Goal: Transaction & Acquisition: Purchase product/service

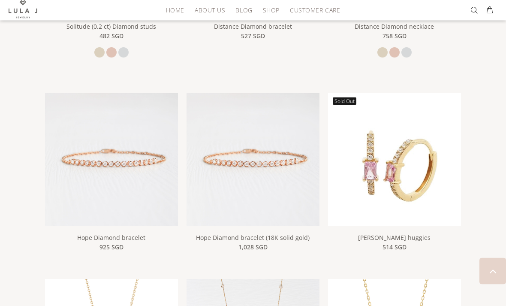
scroll to position [476, 0]
click at [296, 211] on img at bounding box center [252, 158] width 133 height 133
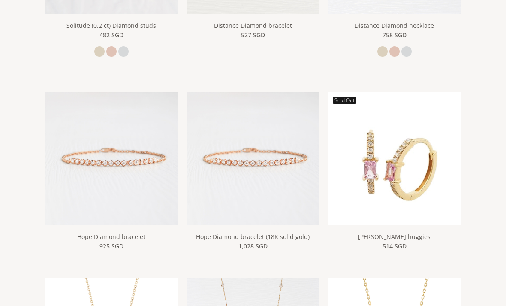
scroll to position [503, 0]
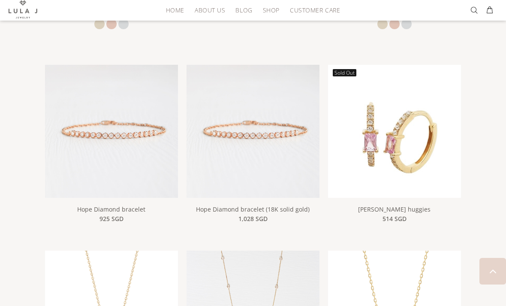
click at [153, 97] on img at bounding box center [111, 153] width 133 height 177
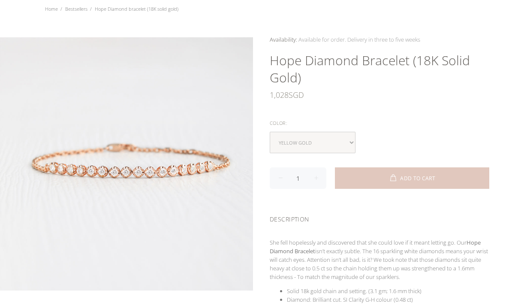
scroll to position [53, 0]
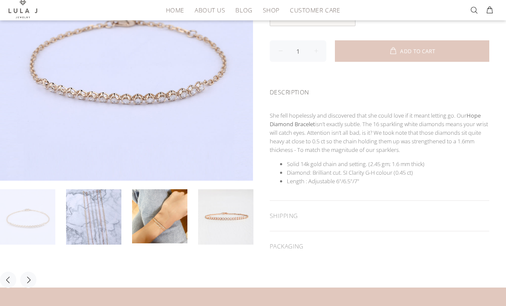
scroll to position [162, 0]
click at [164, 216] on link at bounding box center [159, 216] width 55 height 54
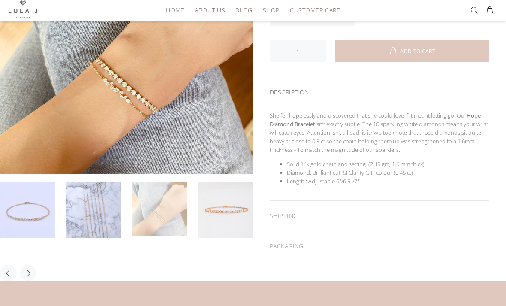
click at [168, 209] on link at bounding box center [159, 209] width 55 height 54
click at [229, 197] on link at bounding box center [225, 209] width 55 height 55
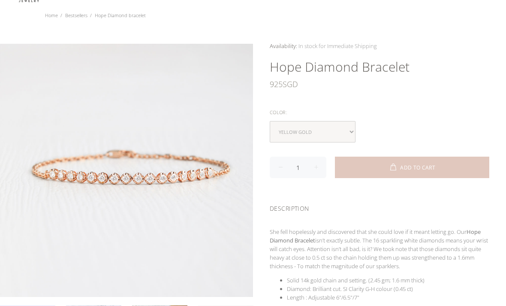
scroll to position [0, 0]
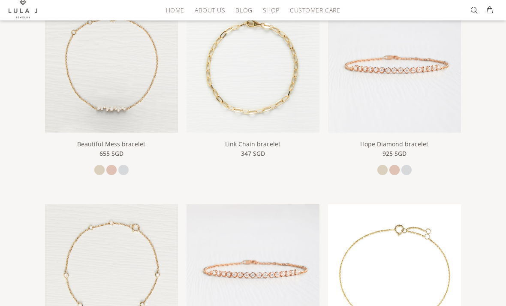
scroll to position [211, 0]
click at [221, 122] on img at bounding box center [252, 65] width 133 height 133
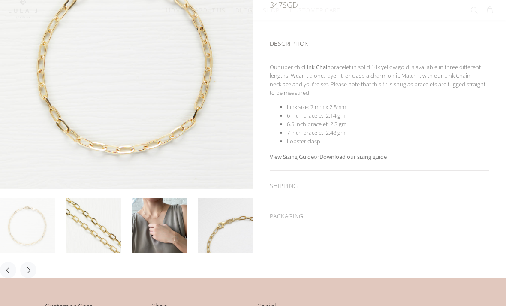
scroll to position [185, 0]
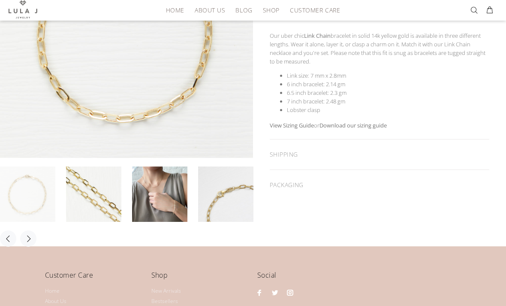
click at [90, 192] on link at bounding box center [93, 193] width 55 height 55
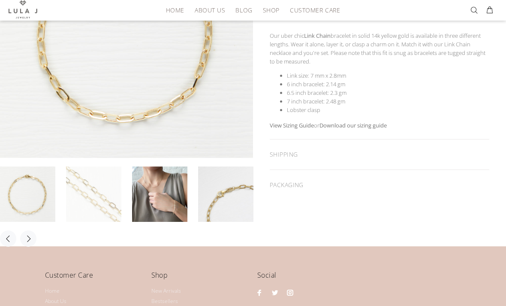
click at [149, 200] on link at bounding box center [159, 193] width 55 height 55
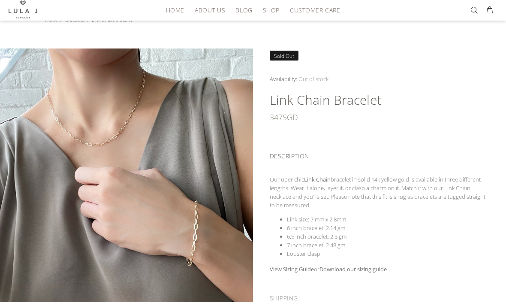
scroll to position [0, 0]
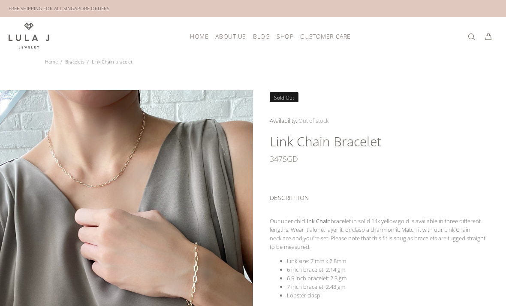
click at [469, 38] on button at bounding box center [473, 37] width 12 height 14
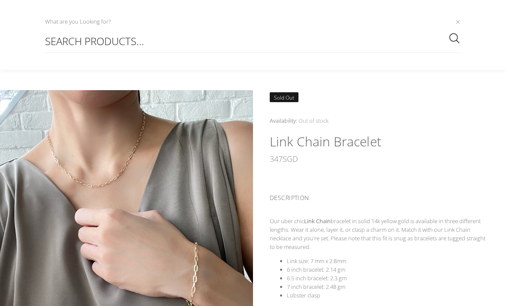
click at [66, 20] on div "What are you Looking for?" at bounding box center [78, 21] width 66 height 9
click at [68, 22] on div "What are you Looking for?" at bounding box center [78, 21] width 66 height 9
click at [70, 44] on input "SEARCH PRODUCTS..." at bounding box center [253, 41] width 416 height 24
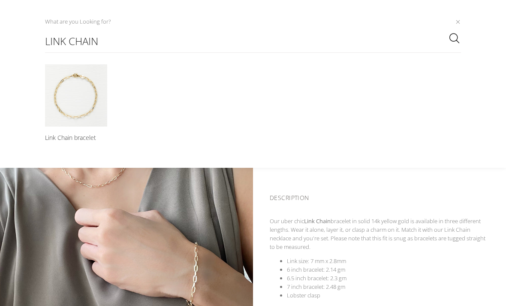
type input "Link chain"
click at [453, 38] on button "submit" at bounding box center [453, 38] width 15 height 16
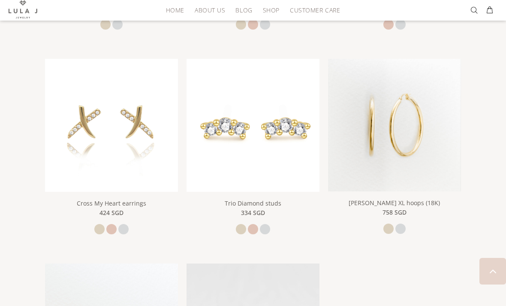
scroll to position [1180, 0]
click at [443, 145] on img at bounding box center [394, 137] width 133 height 156
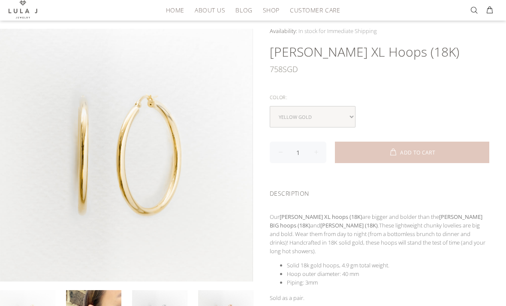
scroll to position [61, 0]
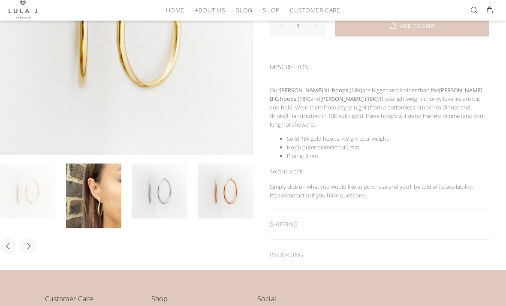
click at [101, 198] on link at bounding box center [93, 195] width 55 height 65
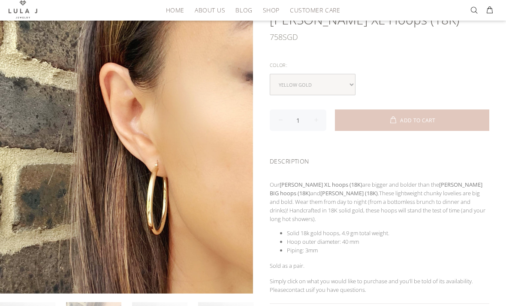
scroll to position [96, 0]
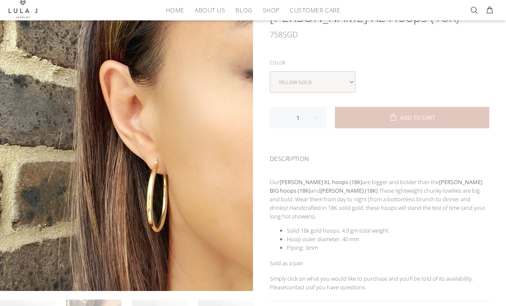
click at [474, 97] on div "Availability: In stock for Immediate Shipping Many In stock for Immediate Shipp…" at bounding box center [379, 176] width 253 height 369
click at [457, 120] on button "ADD TO CART" at bounding box center [412, 117] width 154 height 21
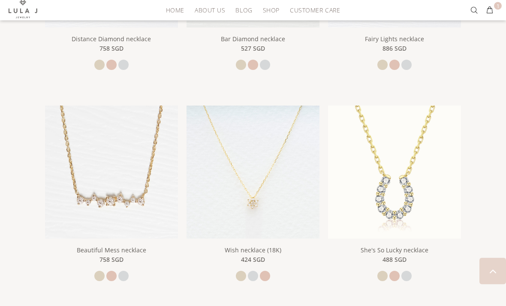
scroll to position [533, 0]
click at [65, 219] on img at bounding box center [111, 171] width 133 height 133
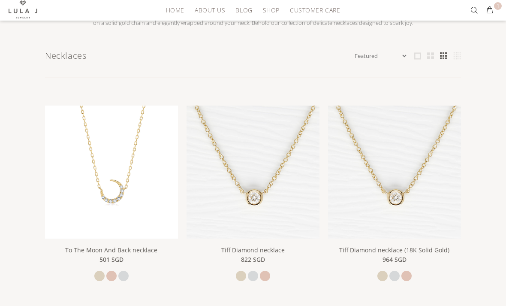
scroll to position [108, 0]
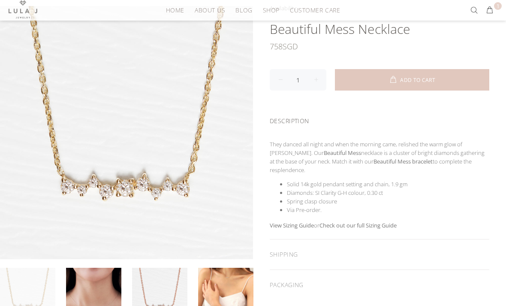
scroll to position [91, 0]
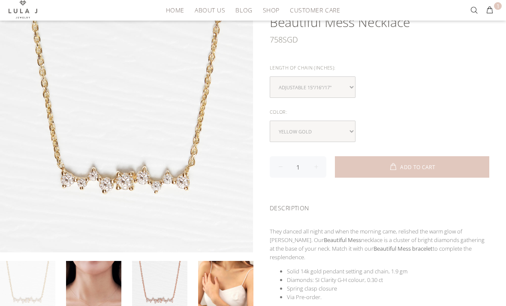
click at [166, 290] on link at bounding box center [159, 288] width 55 height 55
click at [112, 294] on link at bounding box center [93, 288] width 55 height 55
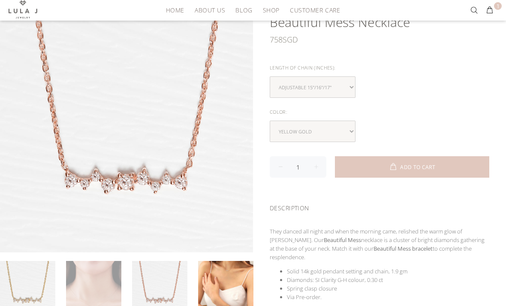
click at [239, 302] on link at bounding box center [225, 288] width 55 height 55
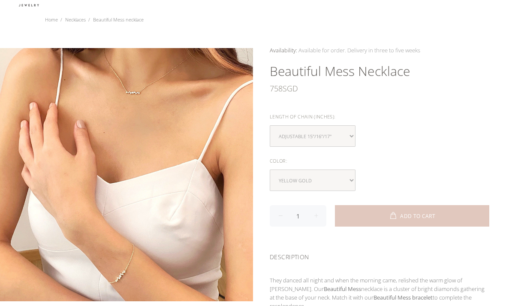
scroll to position [42, 0]
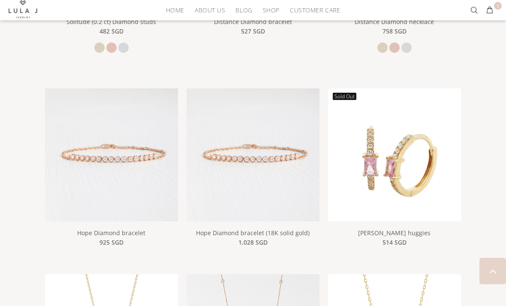
scroll to position [480, 0]
click at [302, 218] on img at bounding box center [252, 154] width 133 height 133
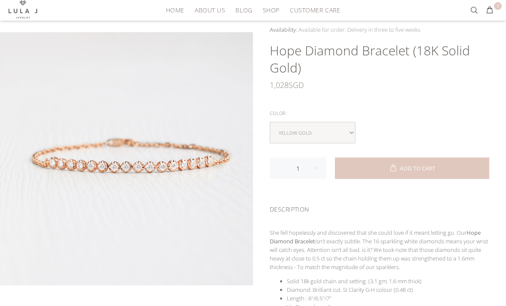
scroll to position [63, 0]
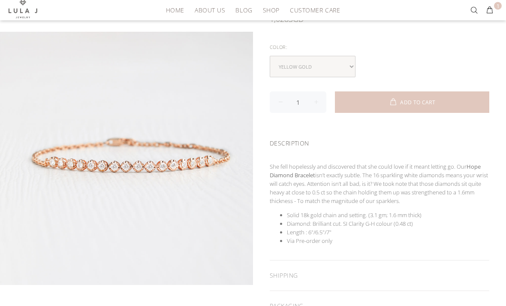
click at [454, 95] on button "ADD TO CART" at bounding box center [412, 102] width 154 height 21
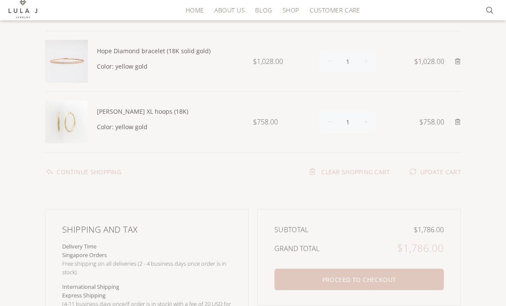
scroll to position [94, 0]
